Goal: Complete application form: Complete application form

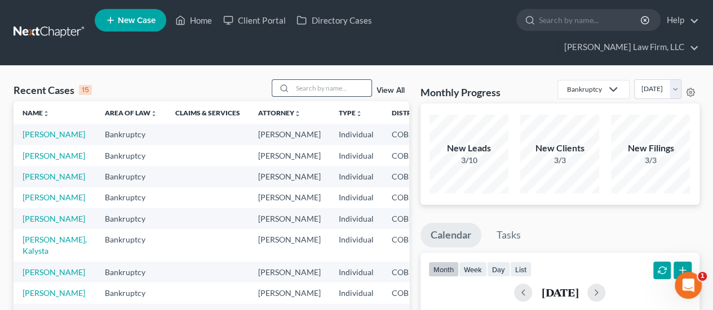
click at [301, 80] on input "search" at bounding box center [331, 88] width 79 height 16
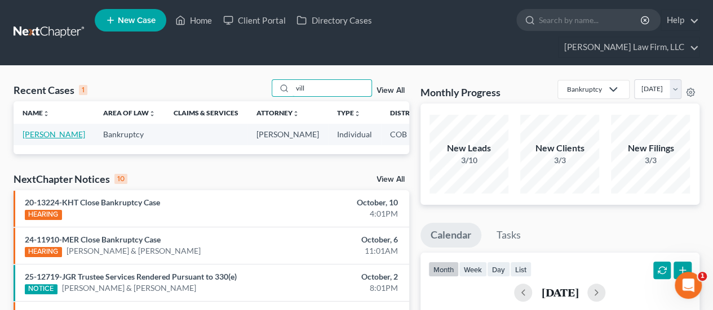
type input "vill"
click at [38, 130] on link "[PERSON_NAME]" at bounding box center [54, 135] width 63 height 10
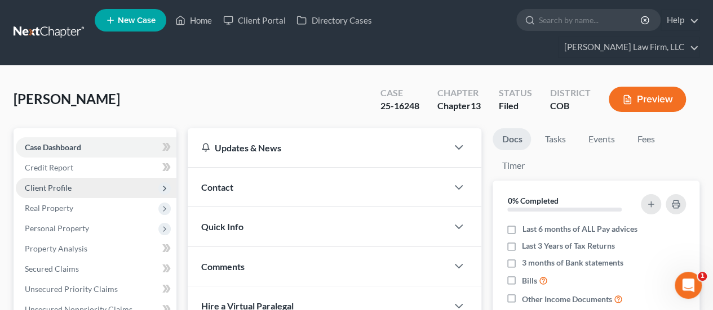
click at [72, 178] on span "Client Profile" at bounding box center [96, 188] width 161 height 20
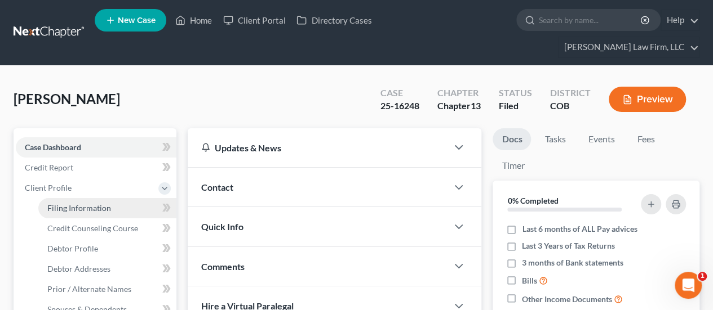
click at [125, 198] on link "Filing Information" at bounding box center [107, 208] width 138 height 20
select select "1"
select select "0"
select select "3"
select select "5"
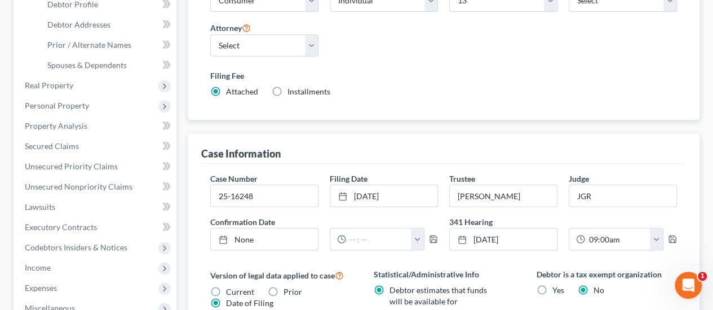
scroll to position [225, 0]
